Goal: Find specific page/section: Find specific page/section

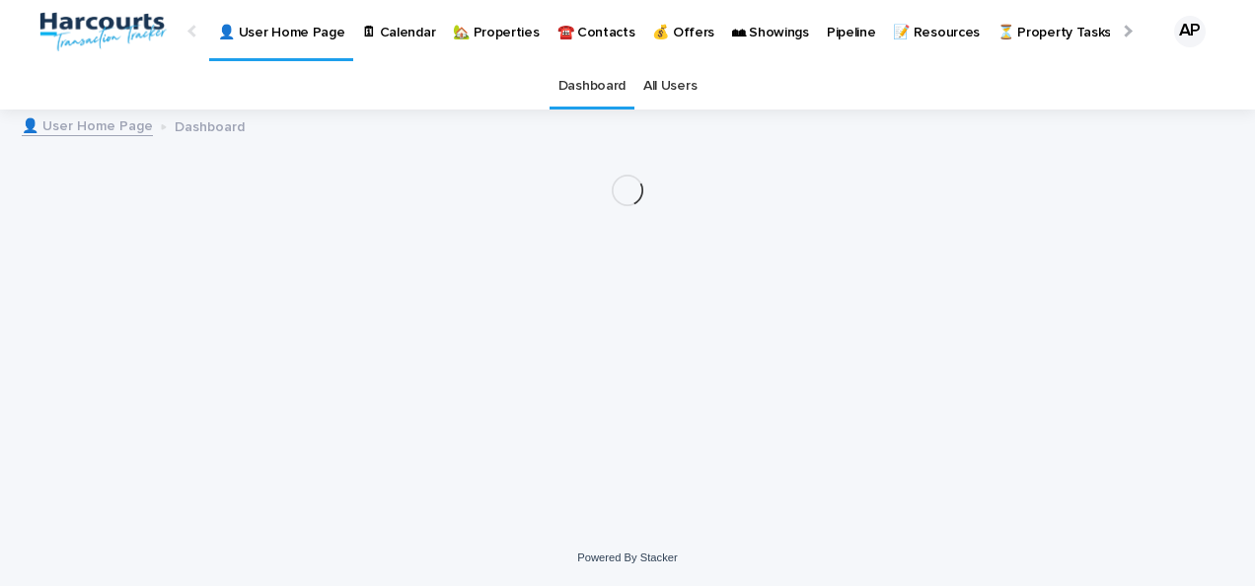
click at [491, 24] on p "🏡 Properties" at bounding box center [496, 20] width 86 height 41
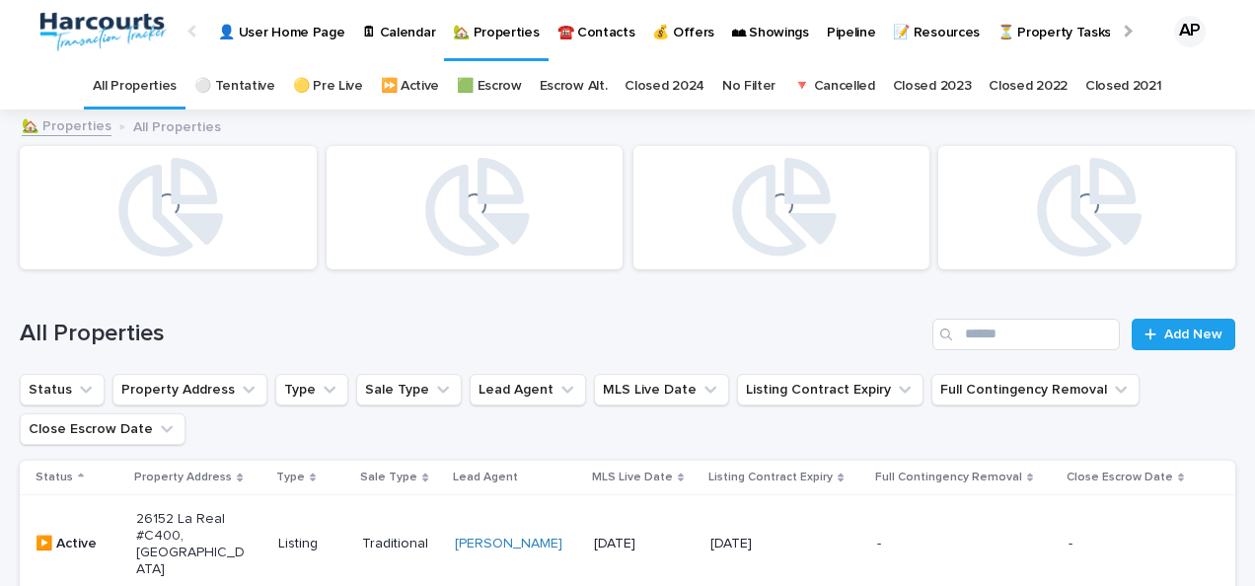
click at [501, 37] on p "🏡 Properties" at bounding box center [496, 20] width 86 height 41
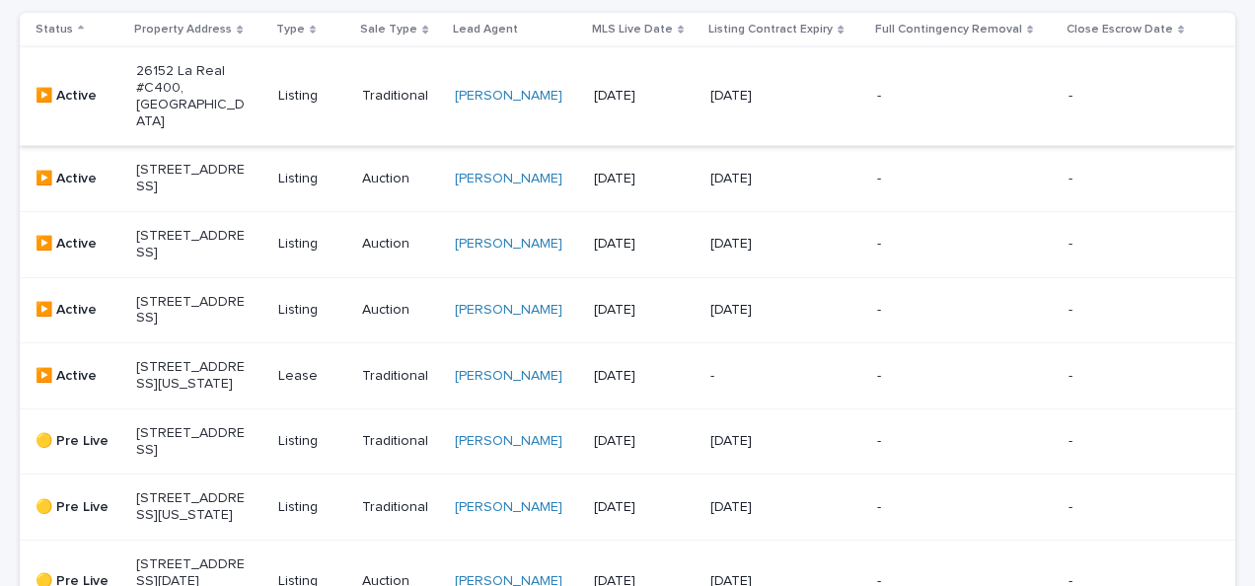
scroll to position [493, 0]
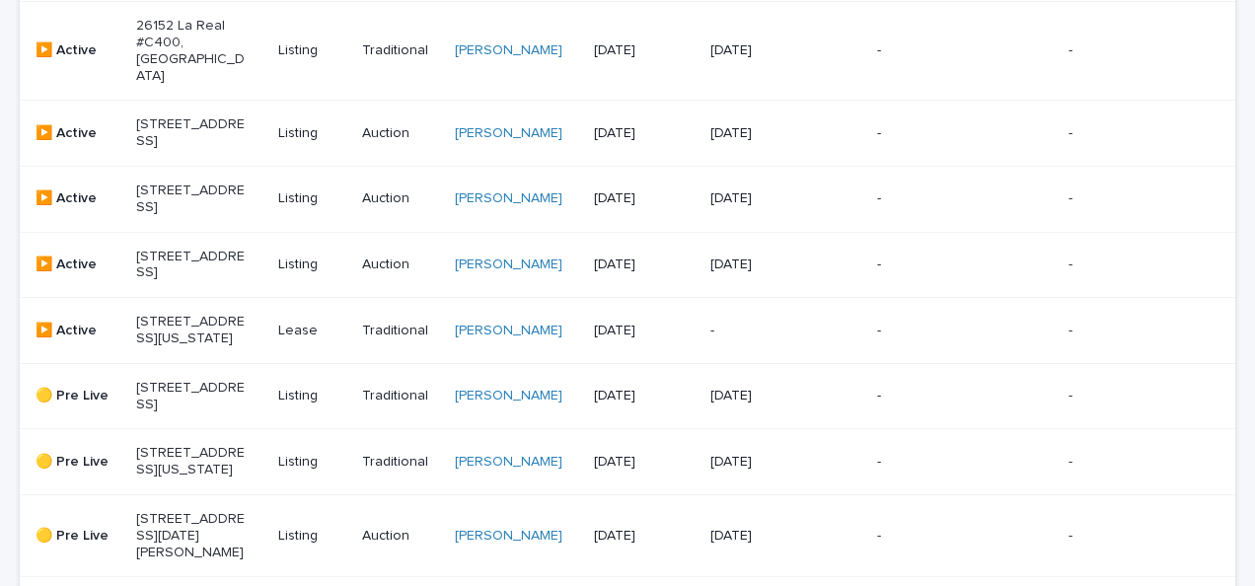
click at [210, 53] on p "26152 La Real #C400, [GEOGRAPHIC_DATA]" at bounding box center [190, 51] width 109 height 66
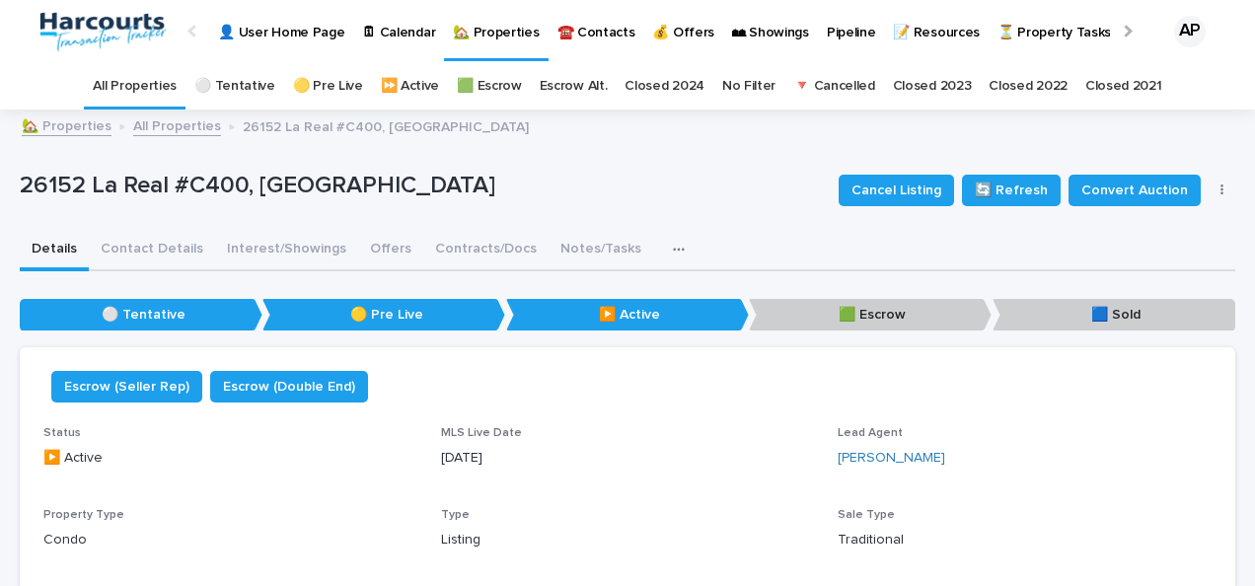
click at [906, 258] on div "Details Contact Details Interest/Showings Offers Contracts/Docs Notes/Tasks Not…" at bounding box center [627, 250] width 1215 height 41
click at [263, 258] on button "Interest/Showings" at bounding box center [286, 250] width 143 height 41
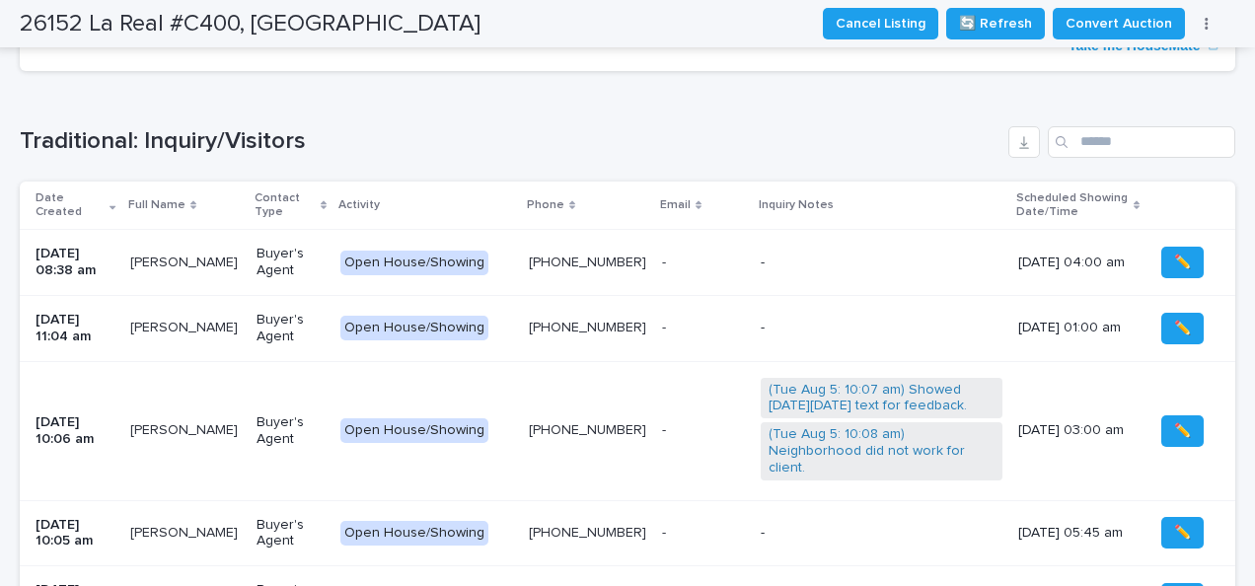
scroll to position [493, 0]
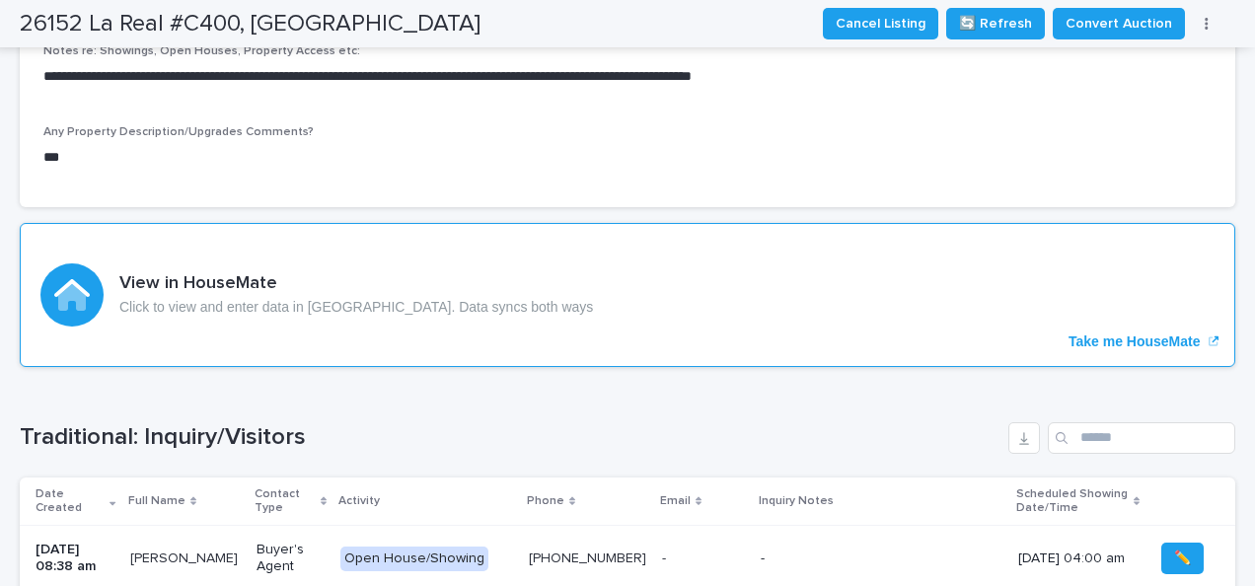
click at [1068, 341] on p "Take me HouseMate" at bounding box center [1134, 341] width 132 height 17
